Goal: Task Accomplishment & Management: Use online tool/utility

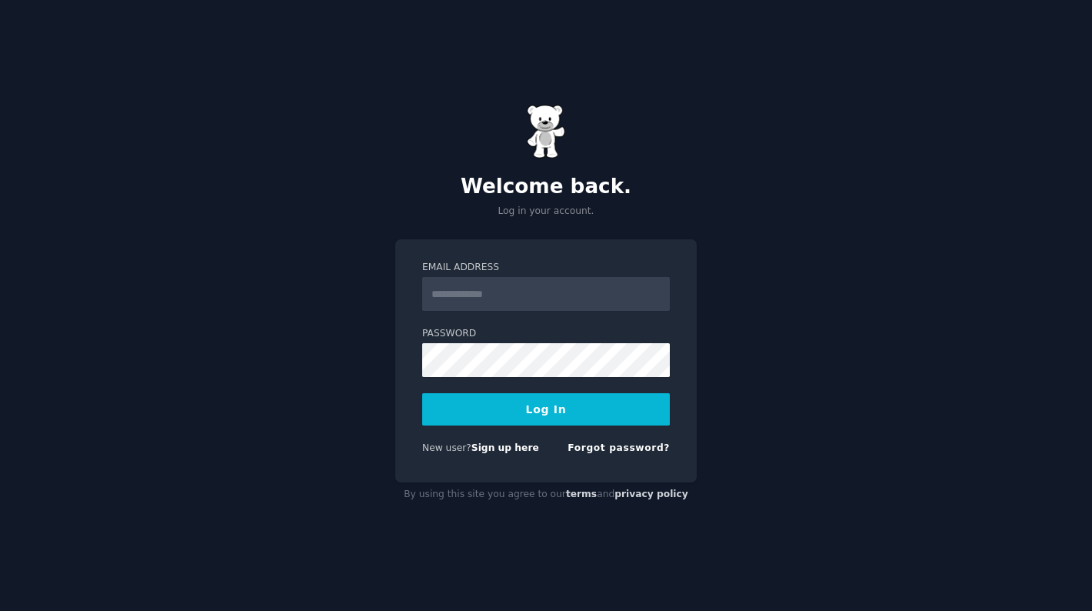
type input "**********"
click at [538, 415] on button "Log In" at bounding box center [546, 409] width 248 height 32
